Goal: Check status: Check status

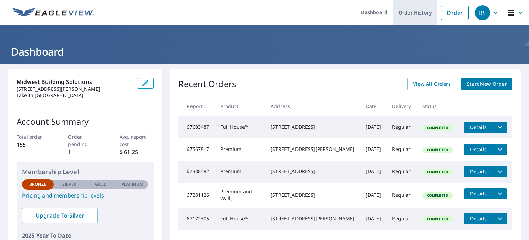
click at [419, 16] on link "Order History" at bounding box center [415, 12] width 44 height 25
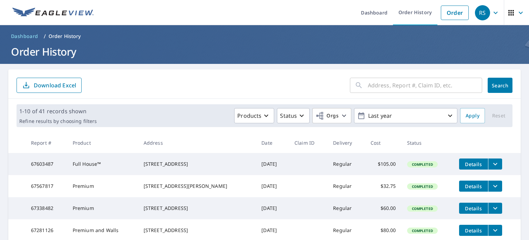
click at [434, 73] on div "​ Search Download Excel" at bounding box center [264, 83] width 513 height 29
click at [375, 117] on p "Last year" at bounding box center [406, 116] width 81 height 12
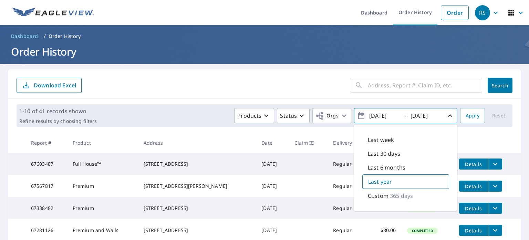
click at [391, 115] on input "[DATE]" at bounding box center [384, 115] width 34 height 11
click at [376, 116] on input "[DATE]" at bounding box center [384, 115] width 34 height 11
type input "[DATE]"
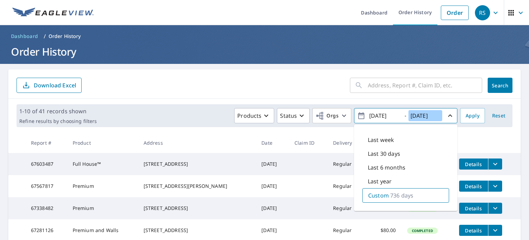
click at [419, 115] on input "[DATE]" at bounding box center [426, 115] width 34 height 11
click at [427, 115] on input "[DATE]" at bounding box center [426, 115] width 34 height 11
type input "[DATE]"
click at [460, 146] on th at bounding box center [487, 142] width 67 height 20
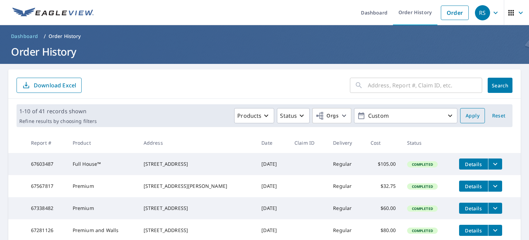
click at [476, 113] on button "Apply" at bounding box center [472, 115] width 25 height 15
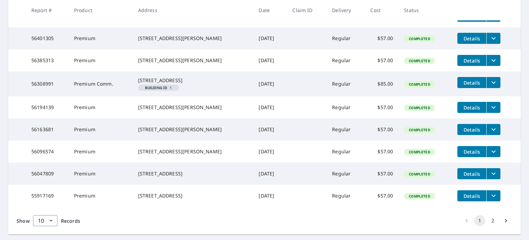
scroll to position [207, 0]
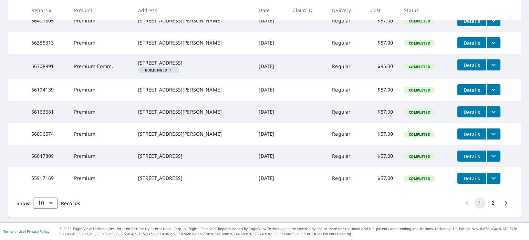
click at [491, 208] on button "2" at bounding box center [493, 202] width 11 height 11
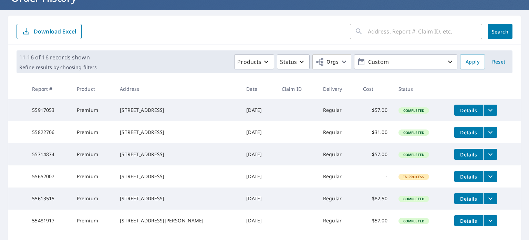
scroll to position [69, 0]
